Goal: Transaction & Acquisition: Purchase product/service

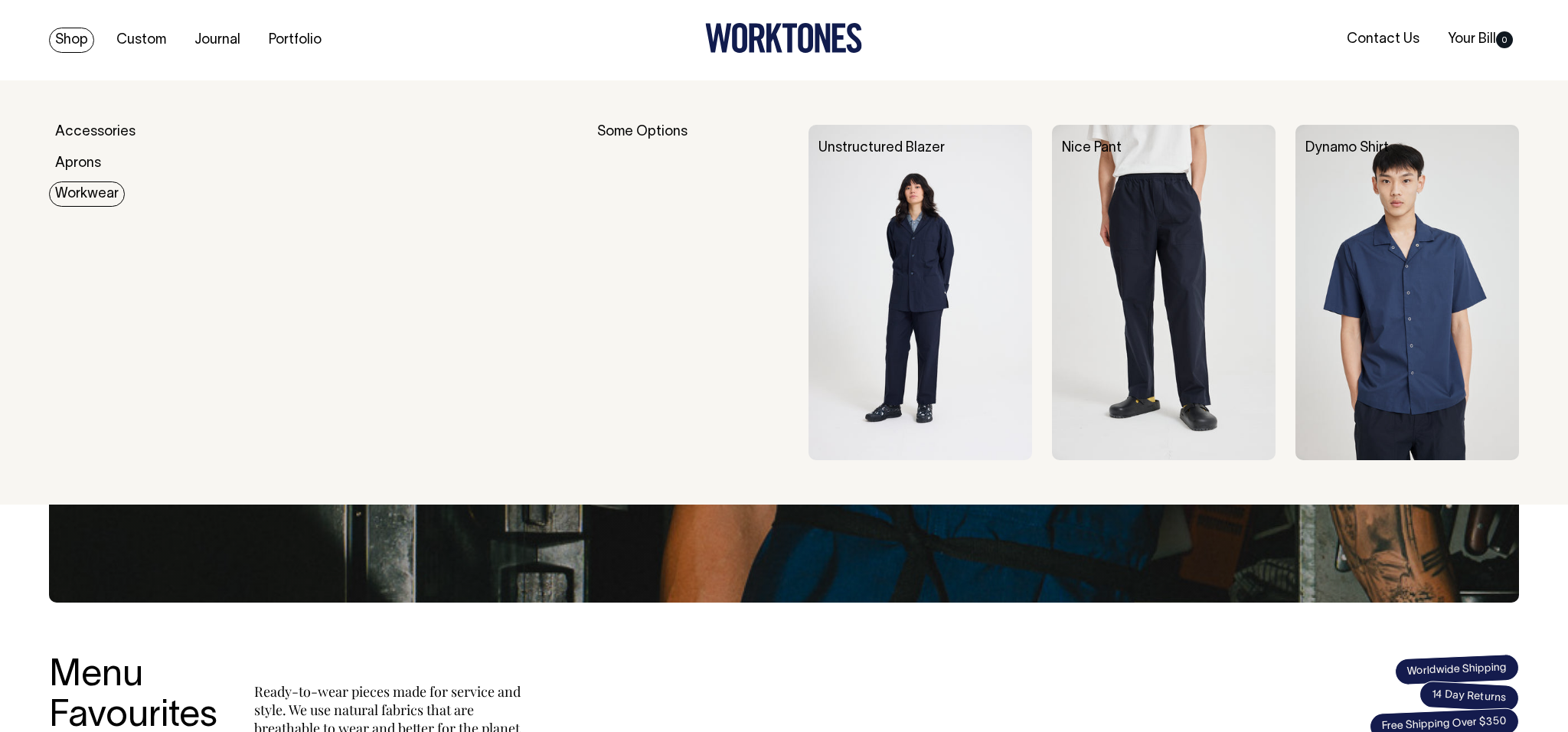
click at [80, 202] on link "Workwear" at bounding box center [87, 193] width 76 height 25
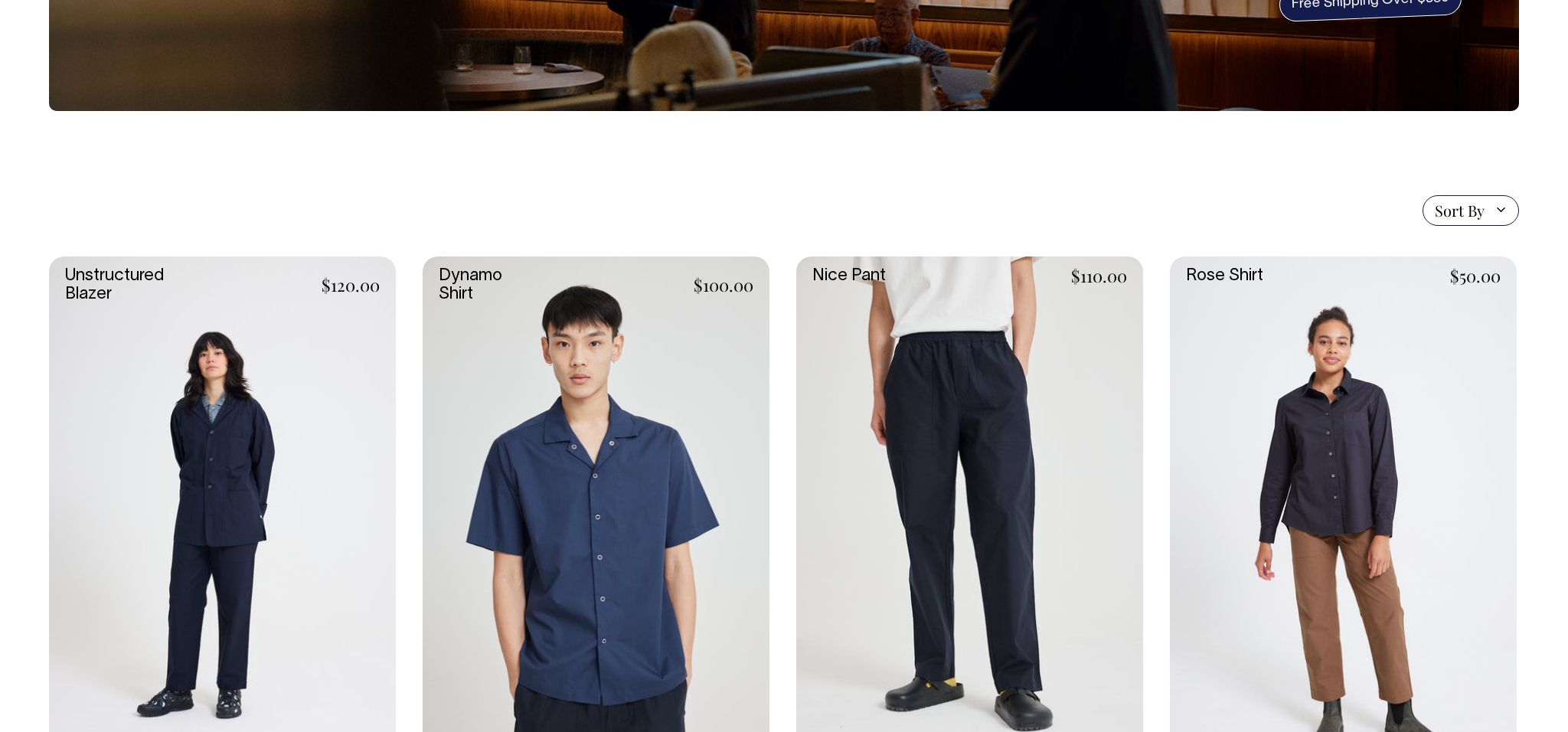
scroll to position [257, 0]
click at [996, 483] on link at bounding box center [970, 515] width 347 height 520
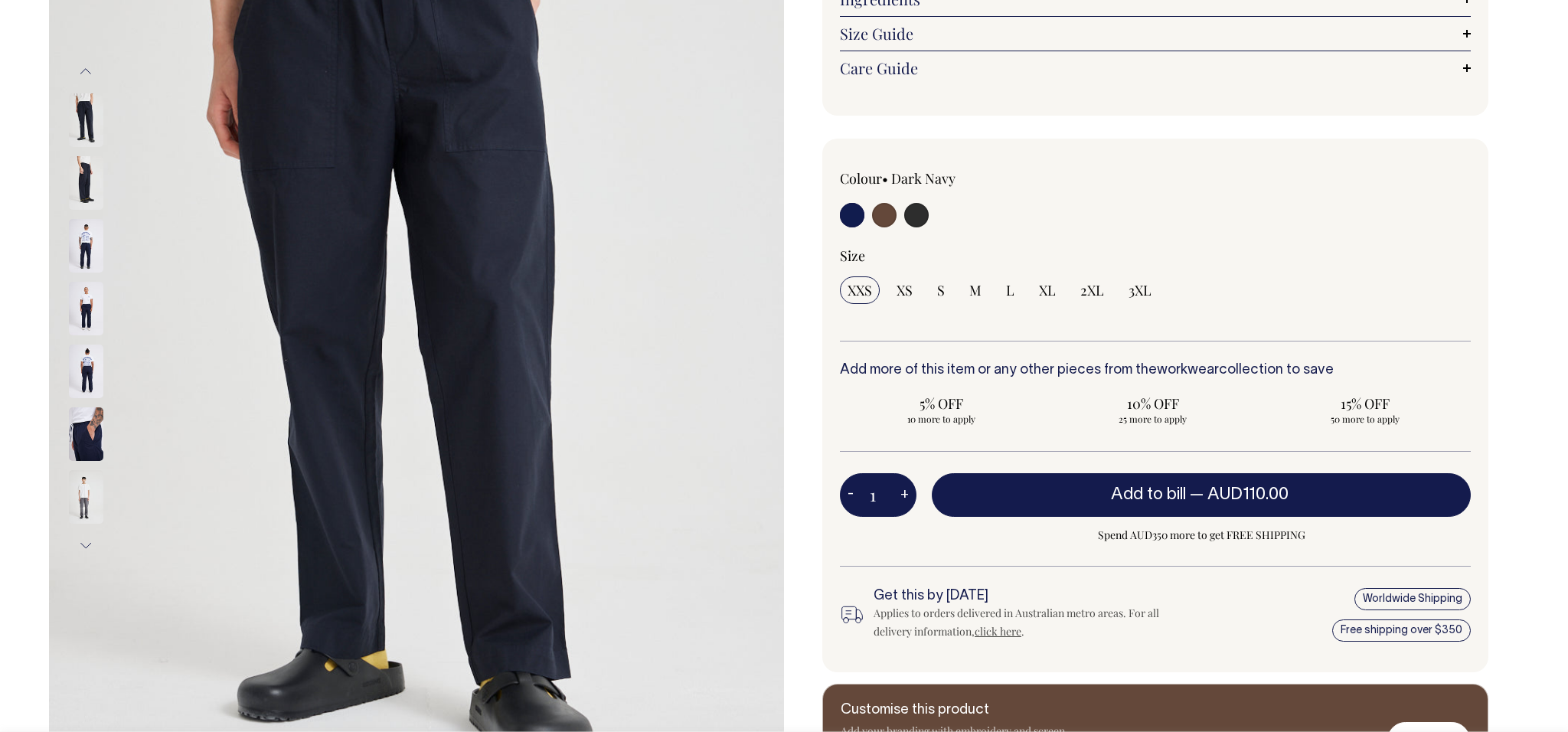
scroll to position [324, 0]
click at [888, 220] on input "radio" at bounding box center [884, 214] width 25 height 25
radio input "true"
radio input "false"
select select "Chocolate"
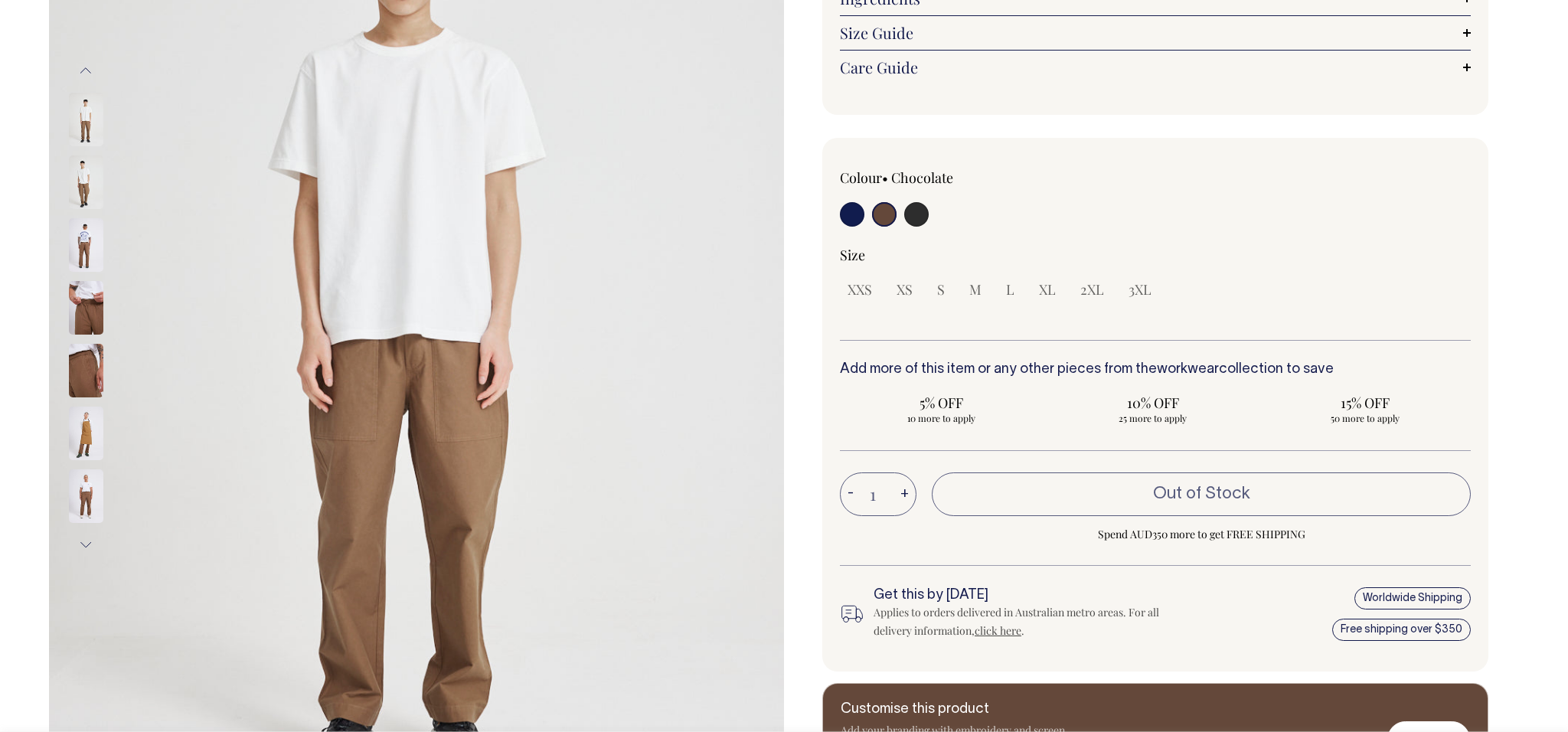
click at [912, 219] on input "radio" at bounding box center [917, 214] width 25 height 25
radio input "true"
select select "Charcoal"
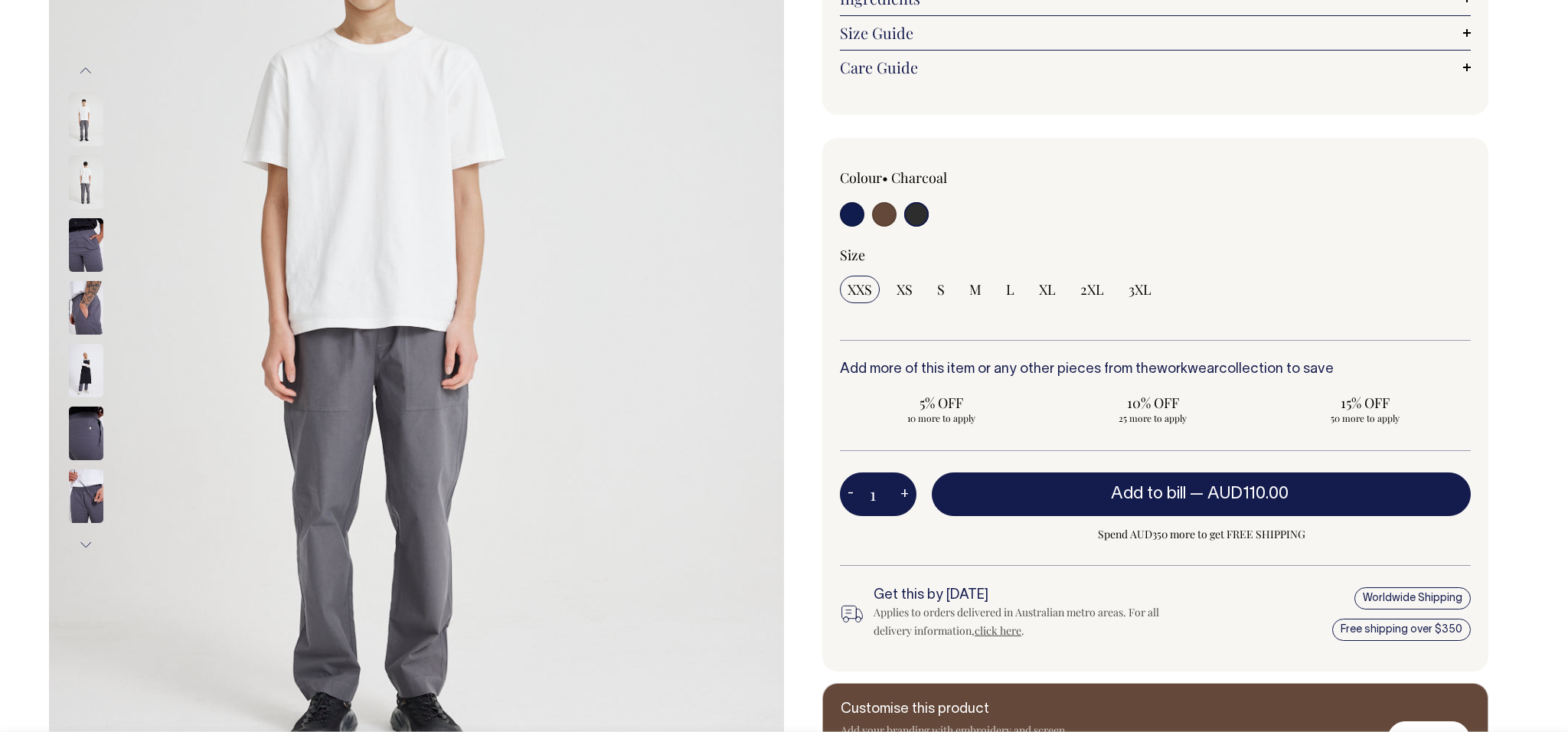
click at [849, 217] on input "radio" at bounding box center [853, 214] width 25 height 25
radio input "true"
select select "Dark Navy"
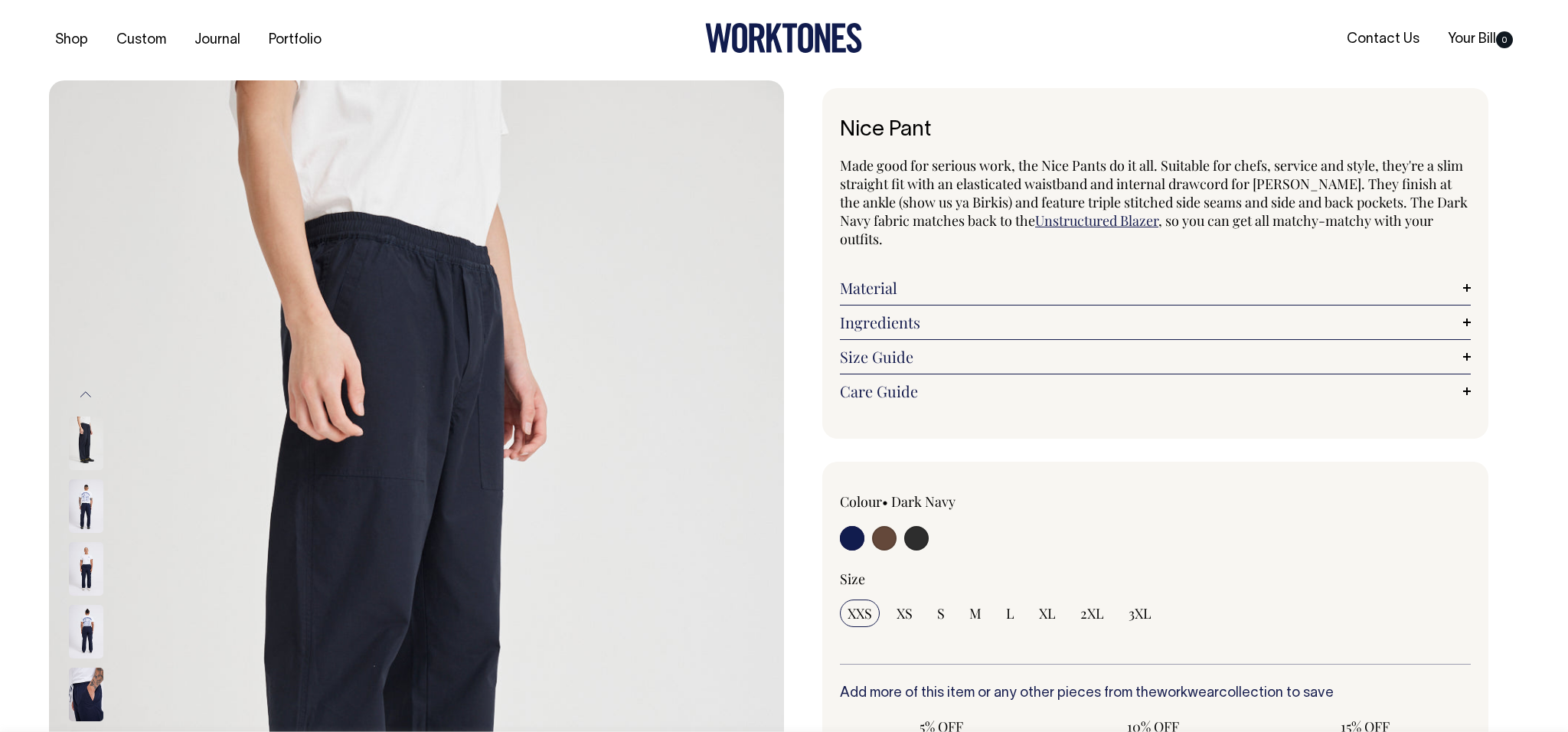
click at [911, 539] on input "radio" at bounding box center [917, 538] width 25 height 25
radio input "true"
select select "Charcoal"
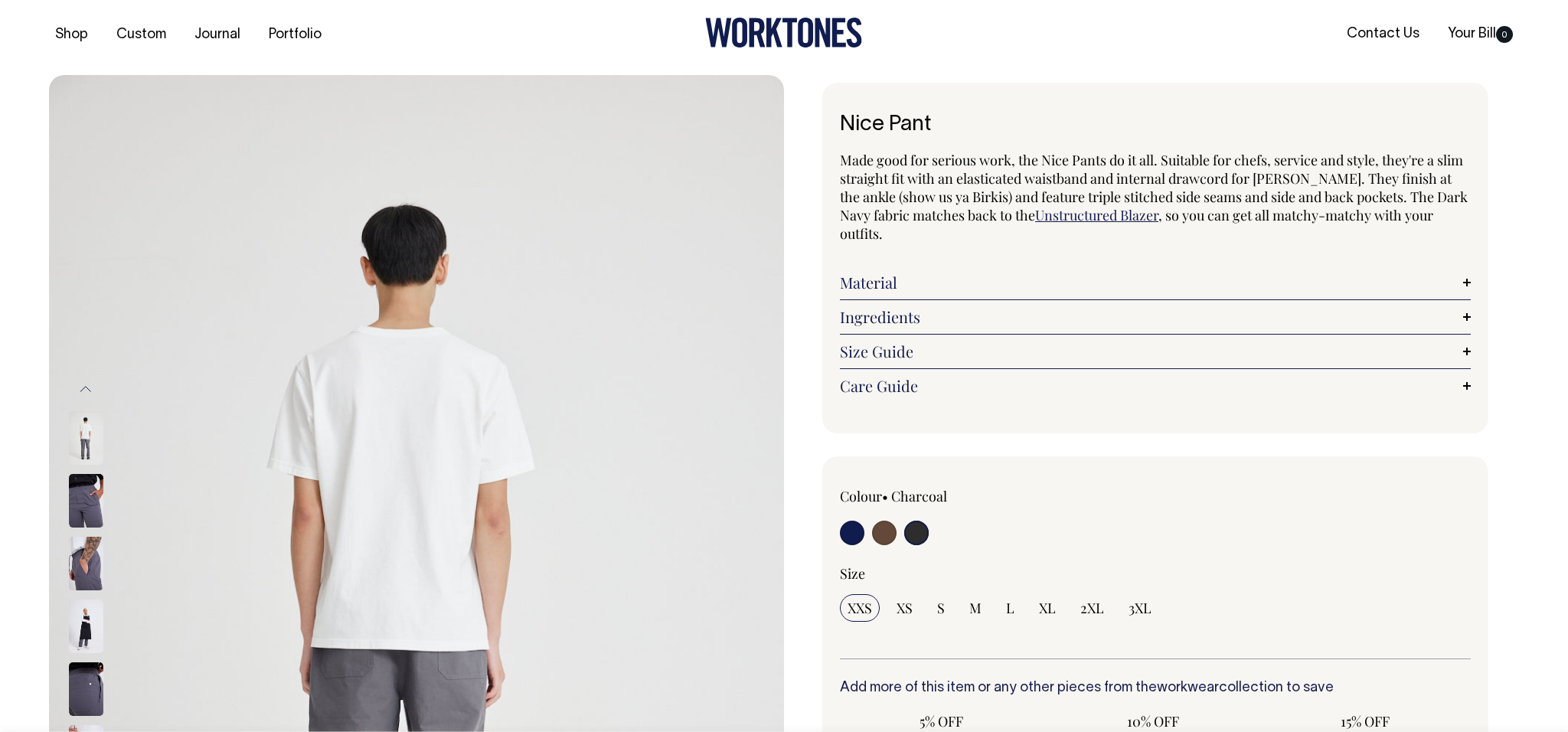
click at [887, 536] on input "radio" at bounding box center [884, 532] width 25 height 25
radio input "true"
radio input "false"
select select "Chocolate"
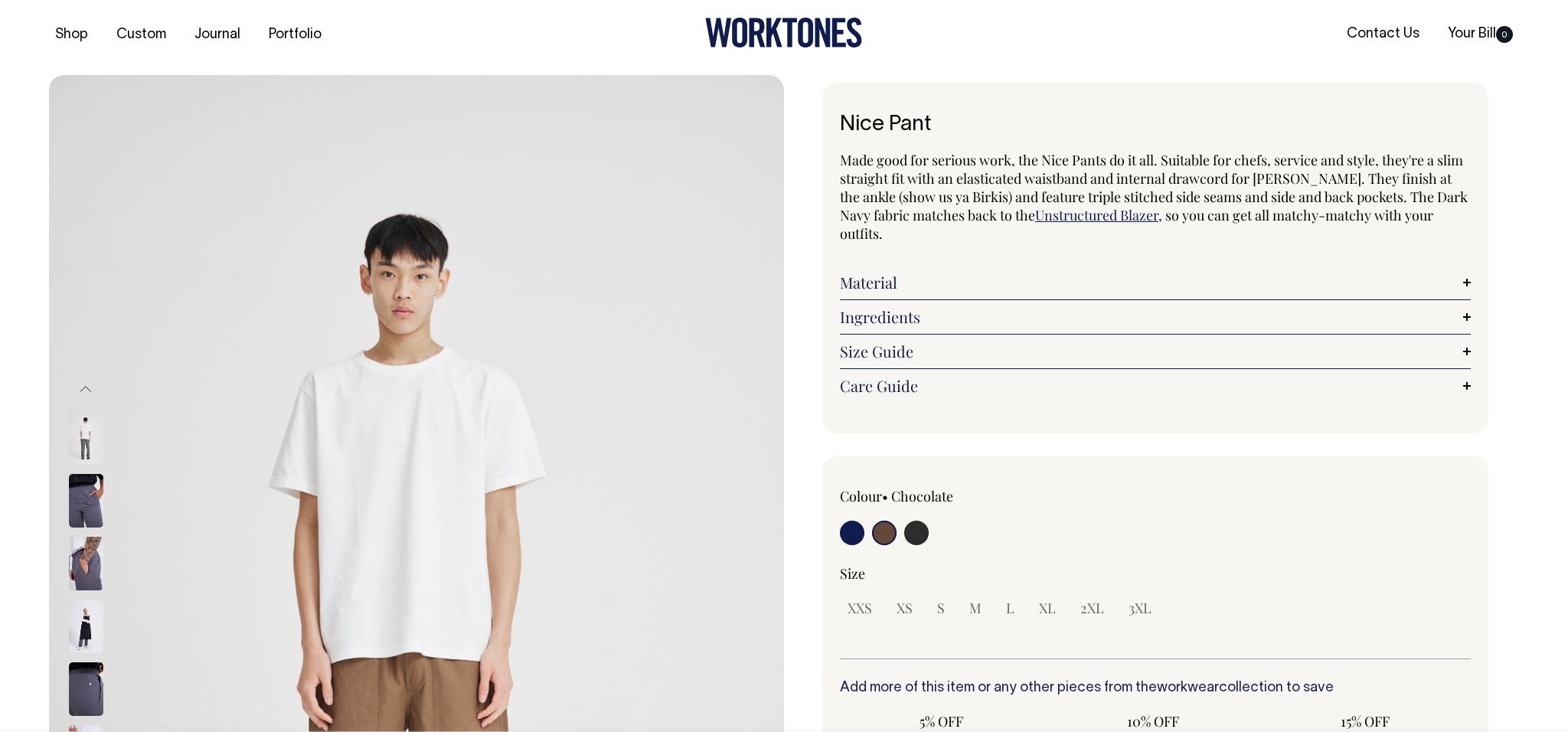
scroll to position [6, 0]
click at [855, 535] on input "radio" at bounding box center [853, 532] width 25 height 25
radio input "true"
select select "Dark Navy"
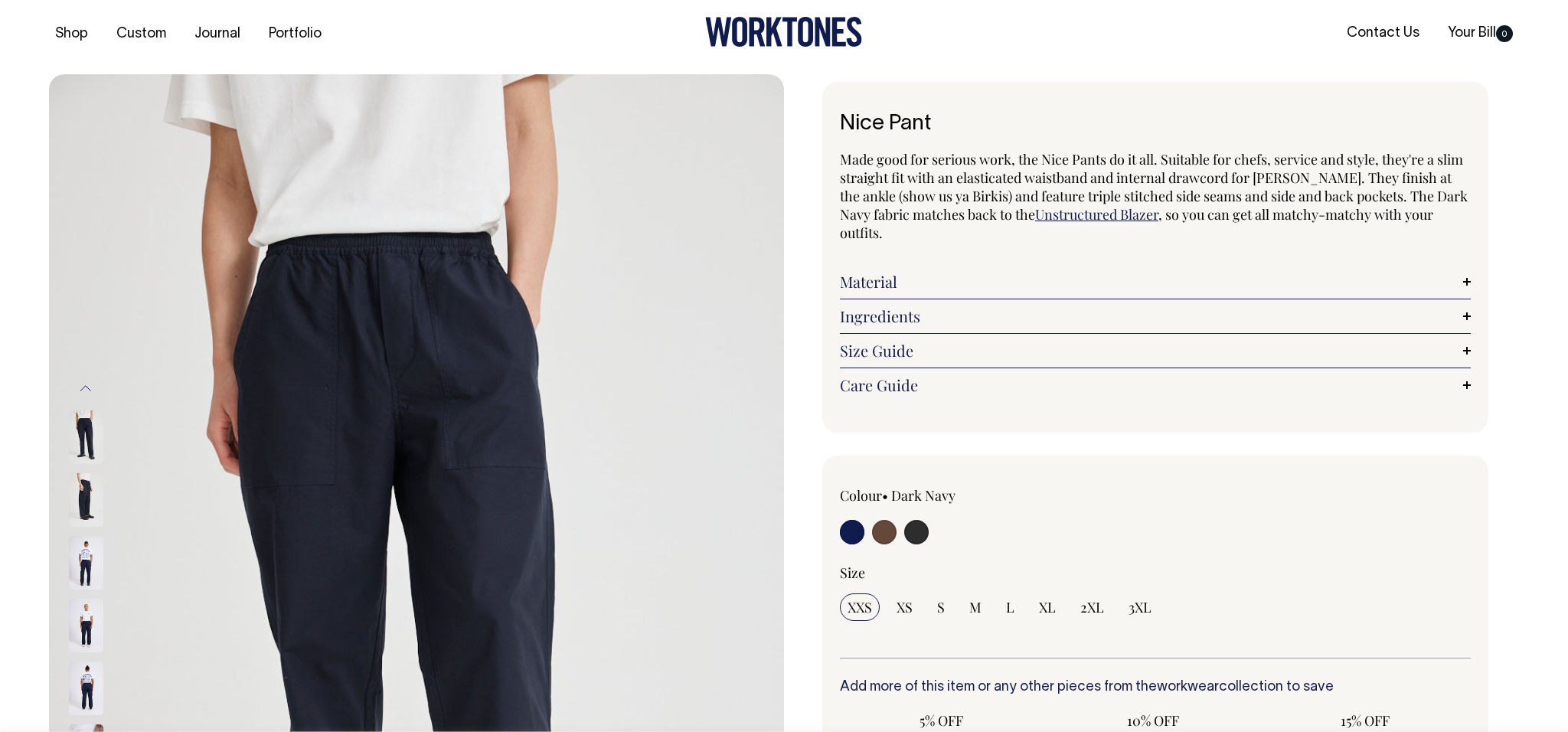
click at [83, 559] on img at bounding box center [86, 562] width 35 height 54
click at [91, 559] on img at bounding box center [86, 562] width 35 height 54
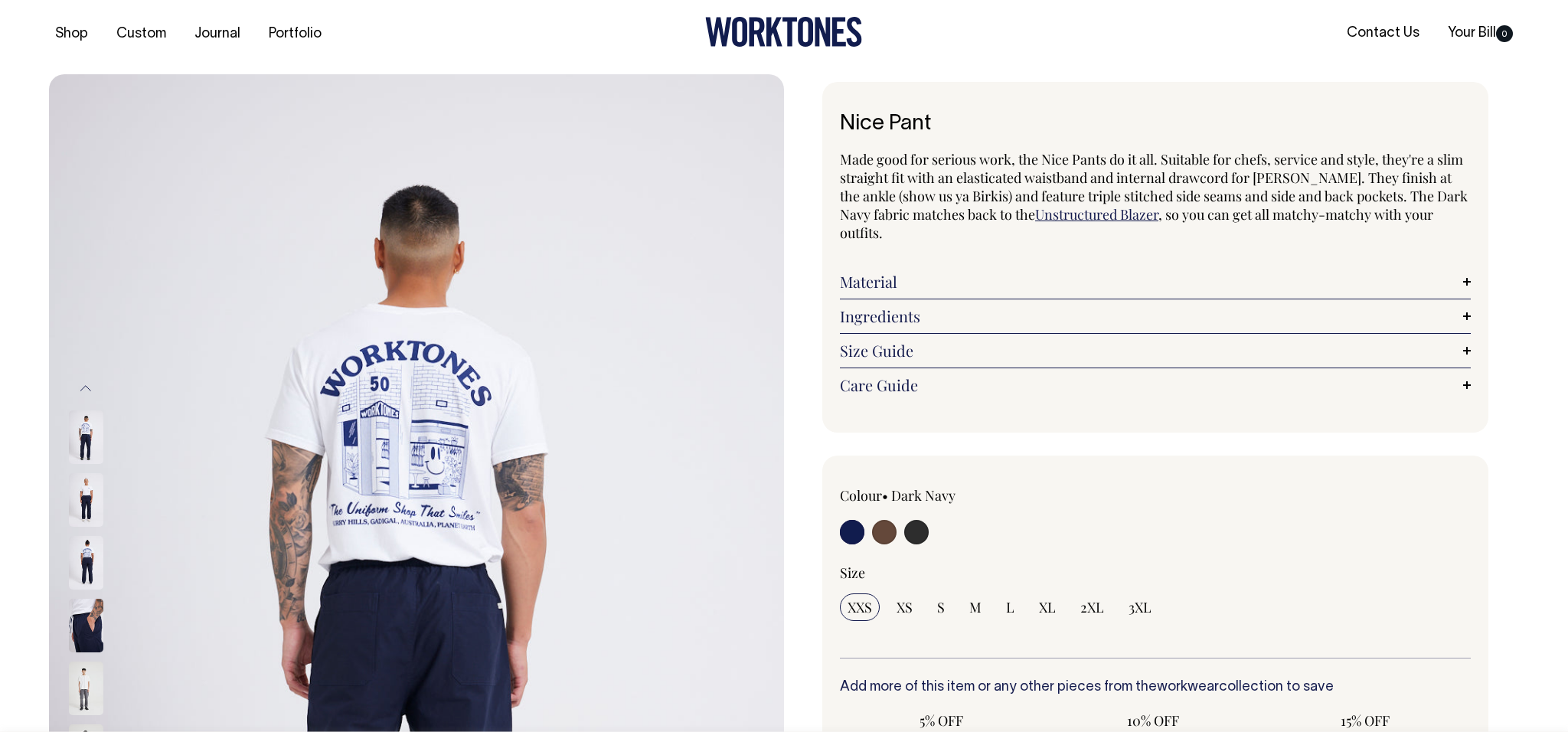
click at [85, 629] on img at bounding box center [86, 626] width 35 height 54
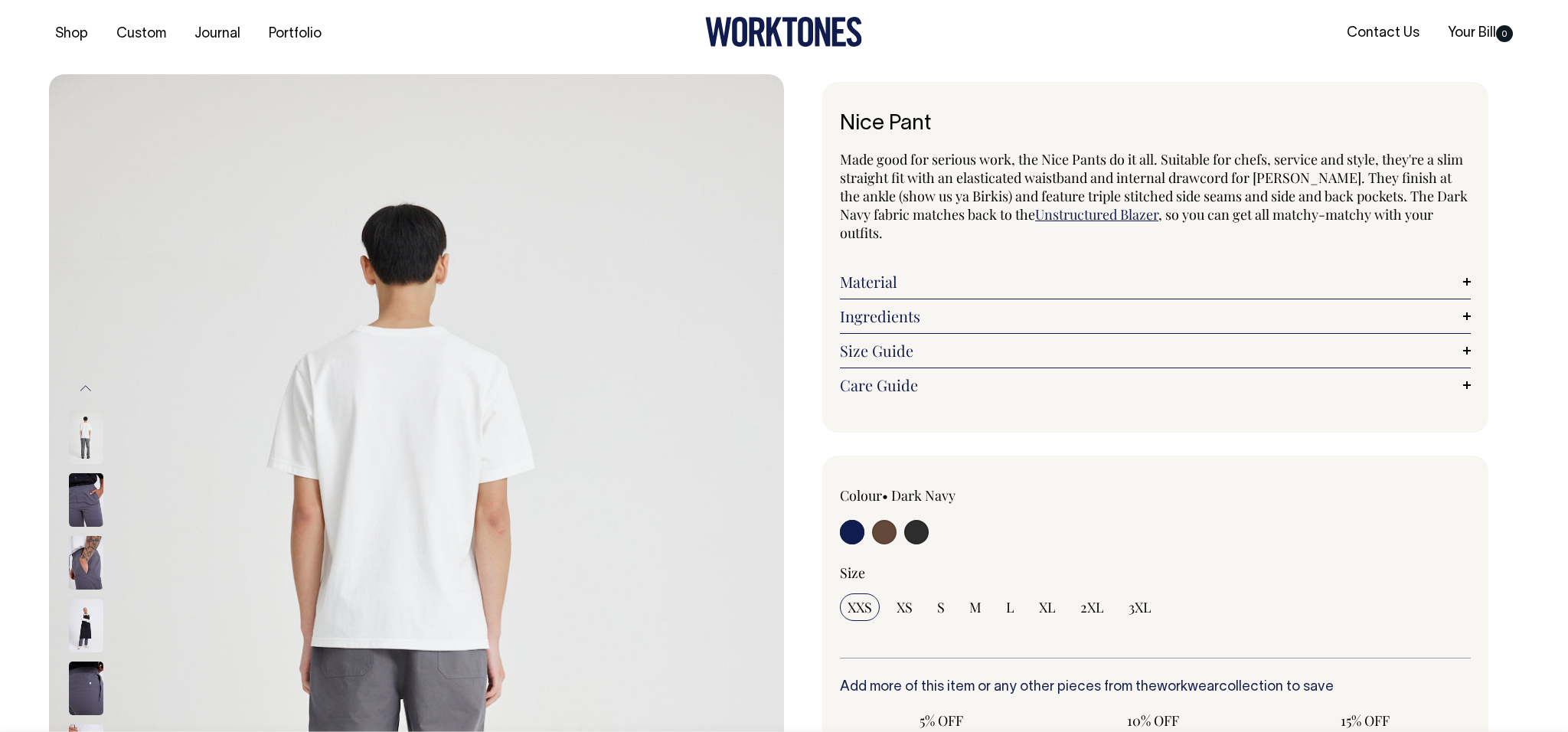
click at [915, 531] on input "radio" at bounding box center [917, 532] width 25 height 25
radio input "true"
select select "Charcoal"
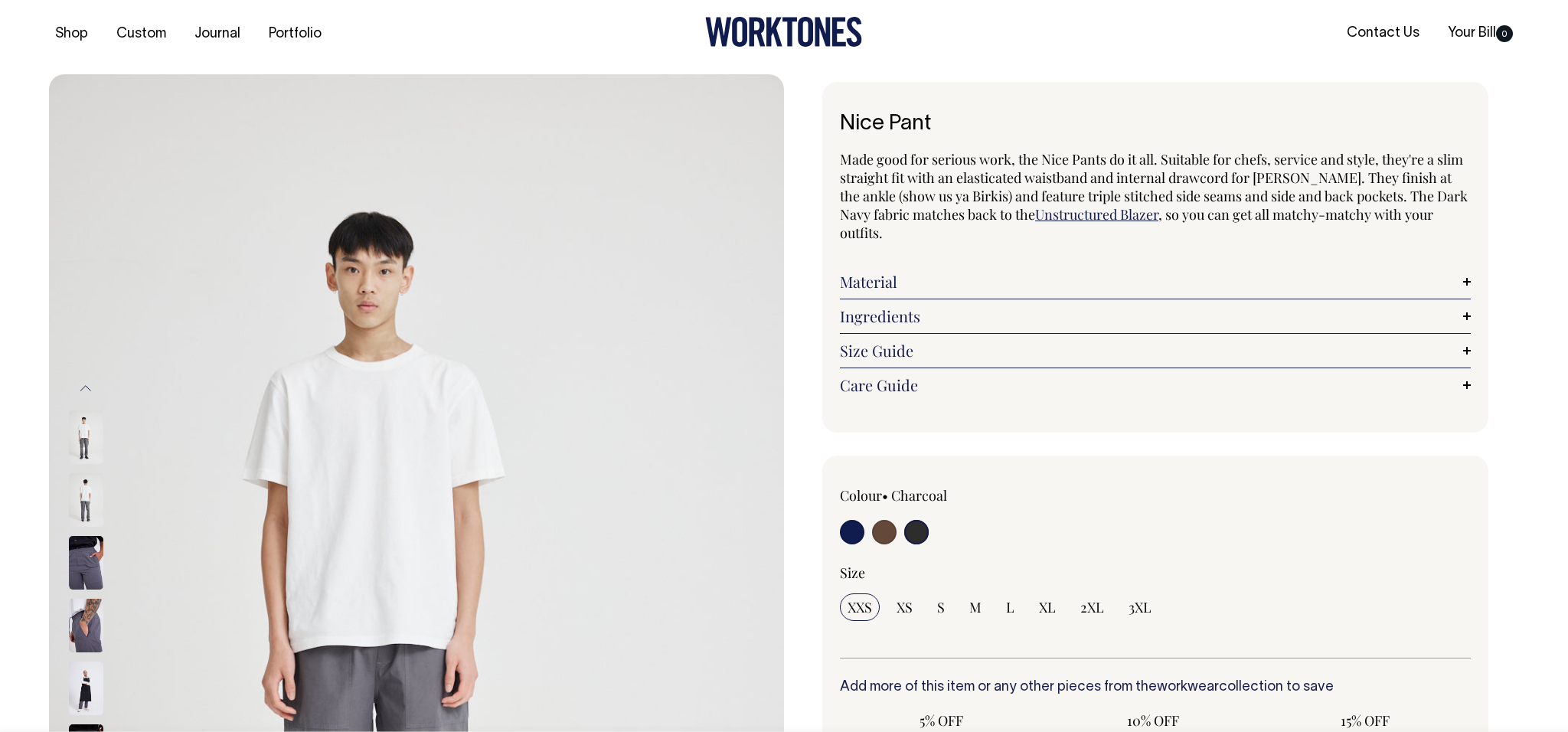
click at [850, 532] on input "radio" at bounding box center [853, 532] width 25 height 25
radio input "true"
select select "Dark Navy"
